Goal: Information Seeking & Learning: Learn about a topic

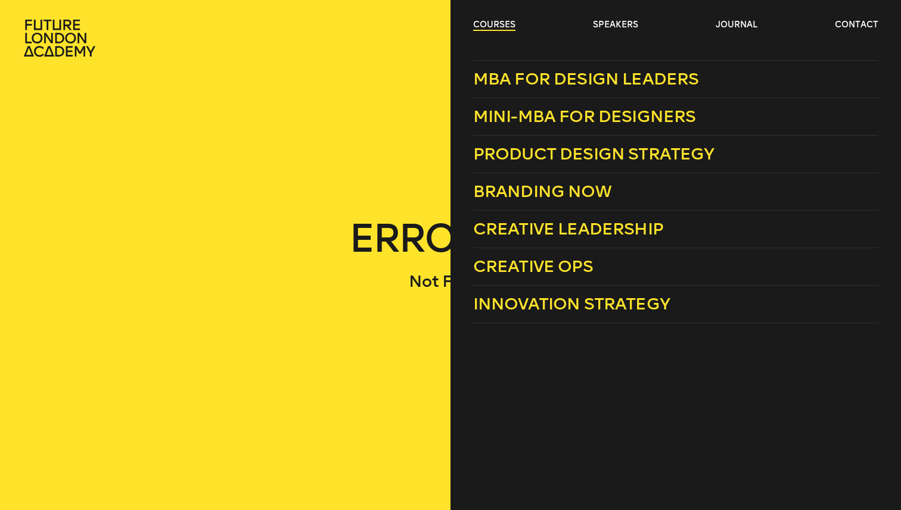
click at [502, 24] on link "courses" at bounding box center [494, 25] width 42 height 12
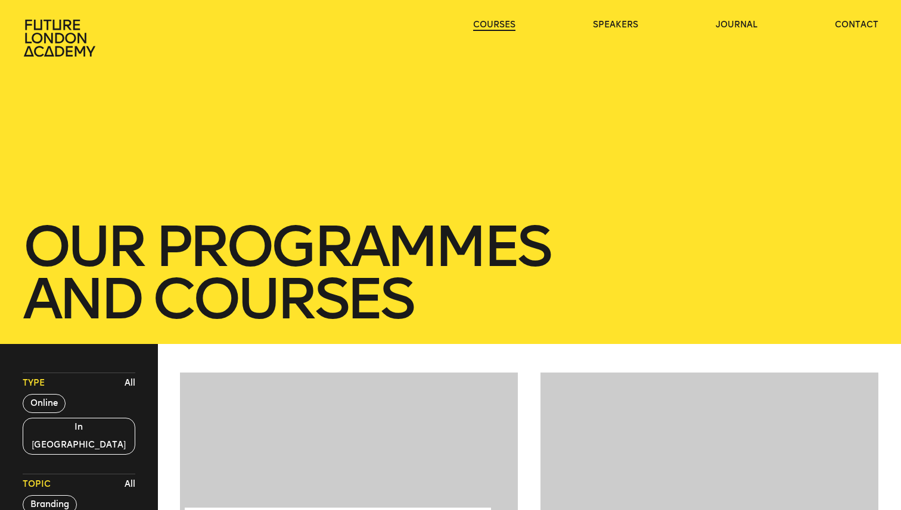
click at [502, 24] on link "courses" at bounding box center [494, 25] width 42 height 12
click at [503, 22] on link "courses" at bounding box center [494, 25] width 42 height 12
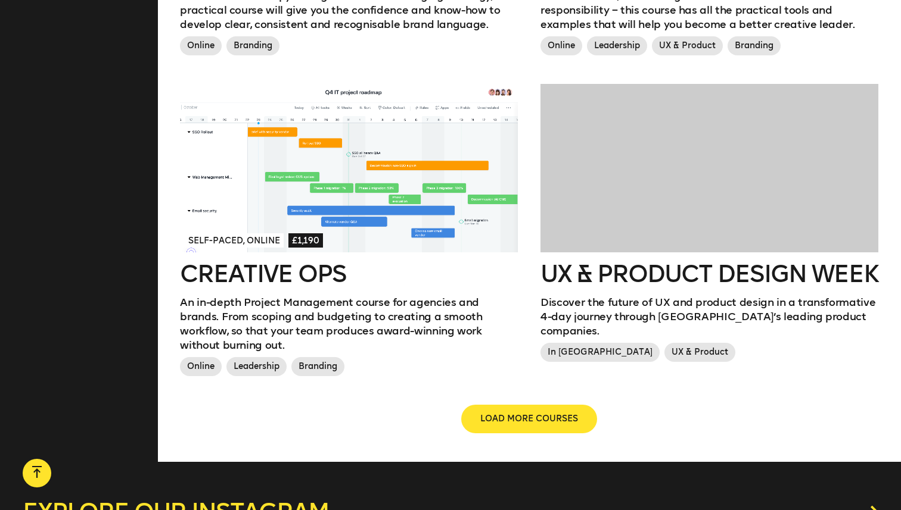
scroll to position [1268, 0]
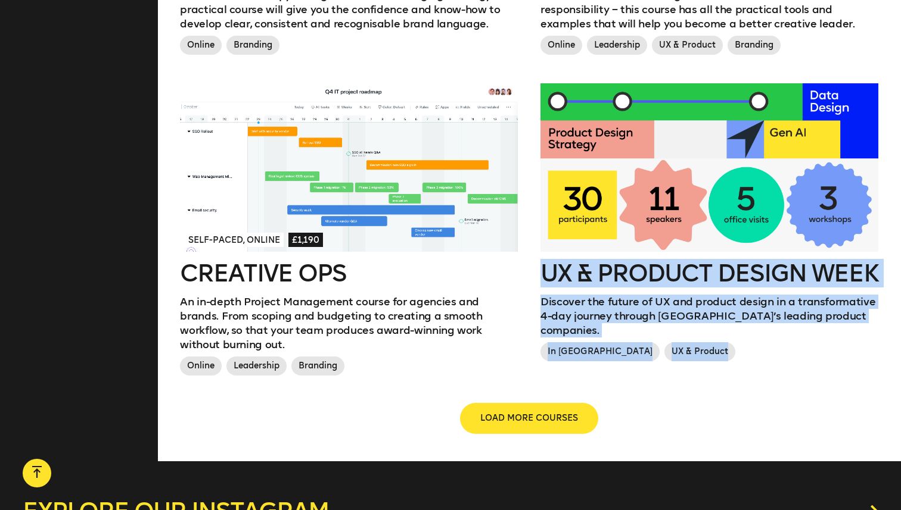
click at [502, 413] on span "LOAD MORE COURSES" at bounding box center [529, 419] width 98 height 12
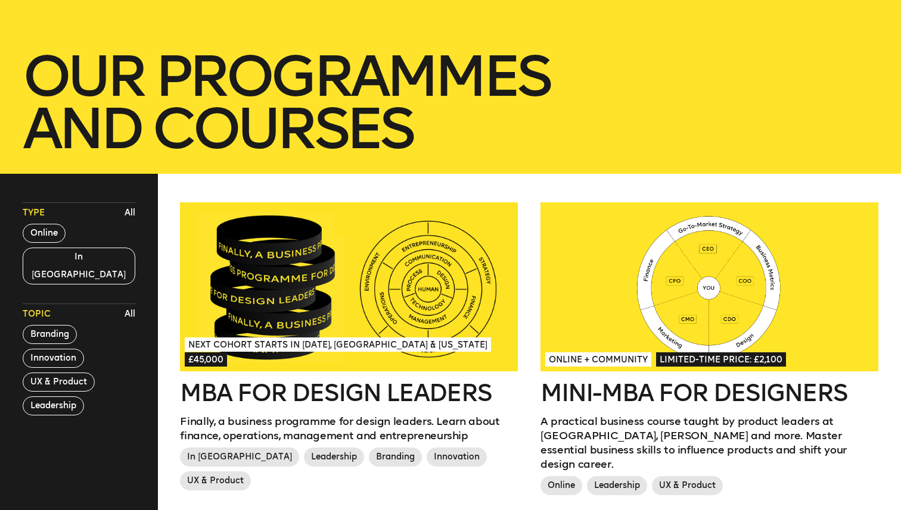
scroll to position [0, 0]
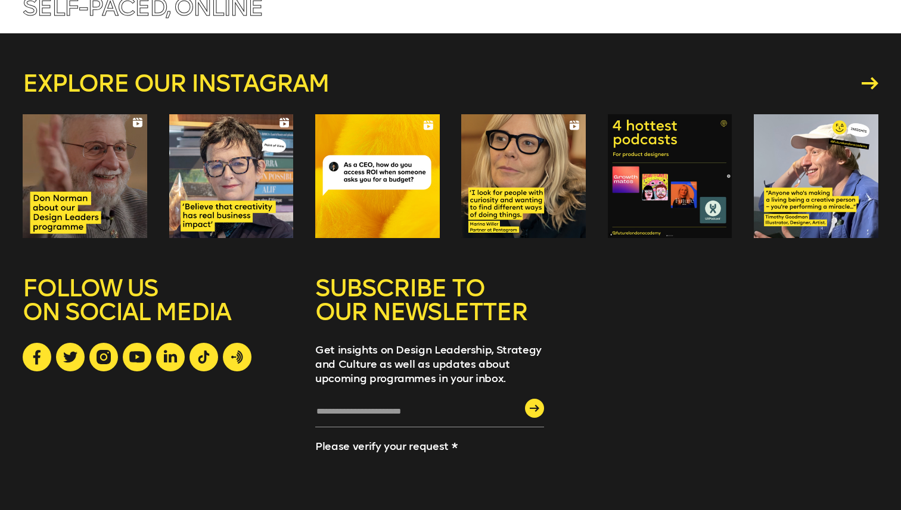
scroll to position [5552, 0]
